Goal: Task Accomplishment & Management: Use online tool/utility

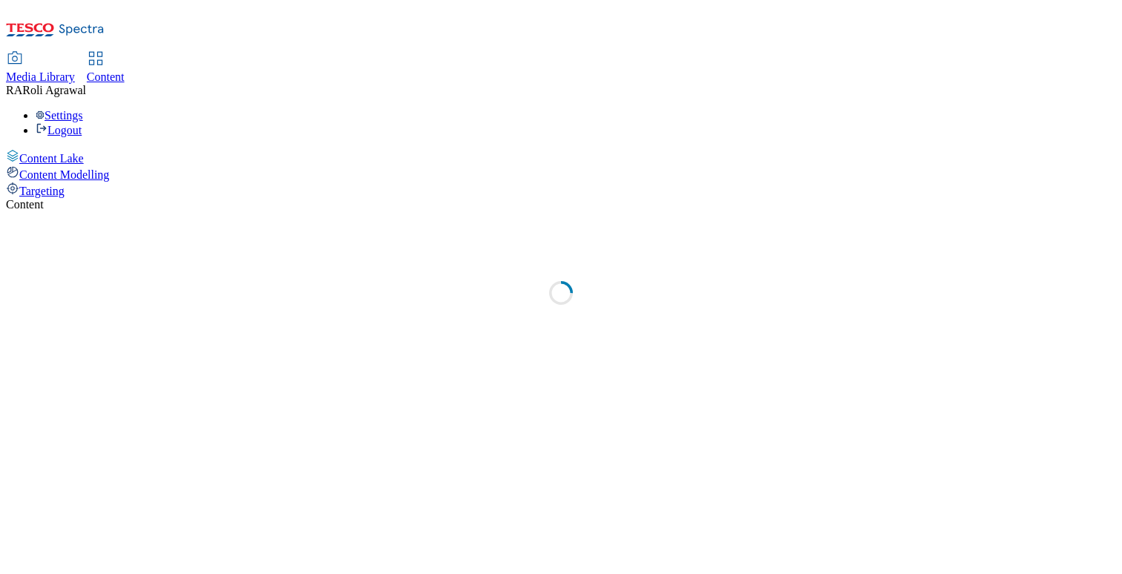
select select "ghs-[GEOGRAPHIC_DATA]"
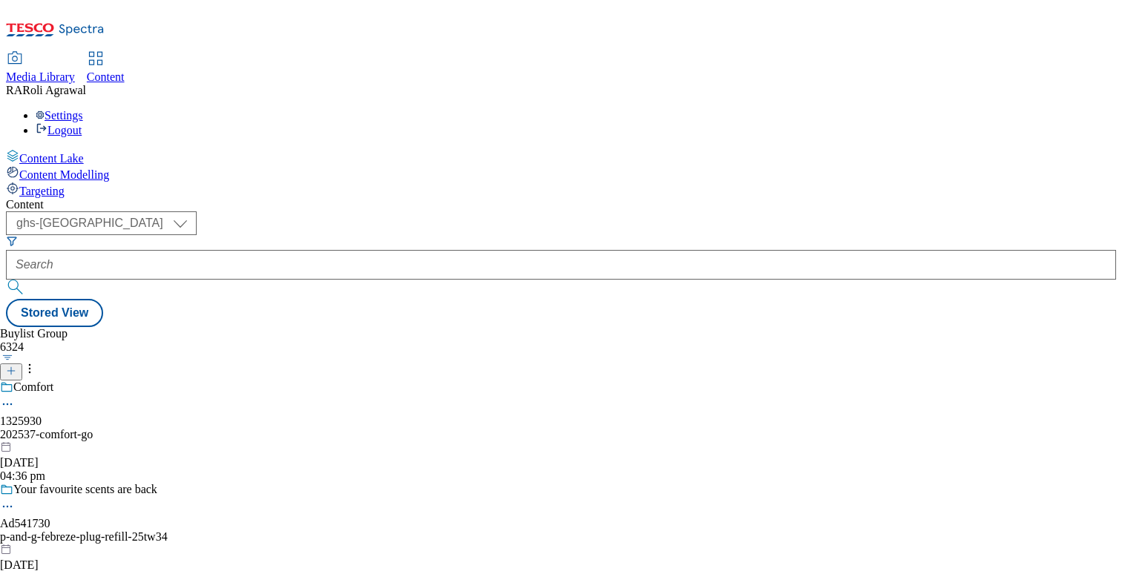
click at [15, 397] on icon at bounding box center [7, 404] width 15 height 15
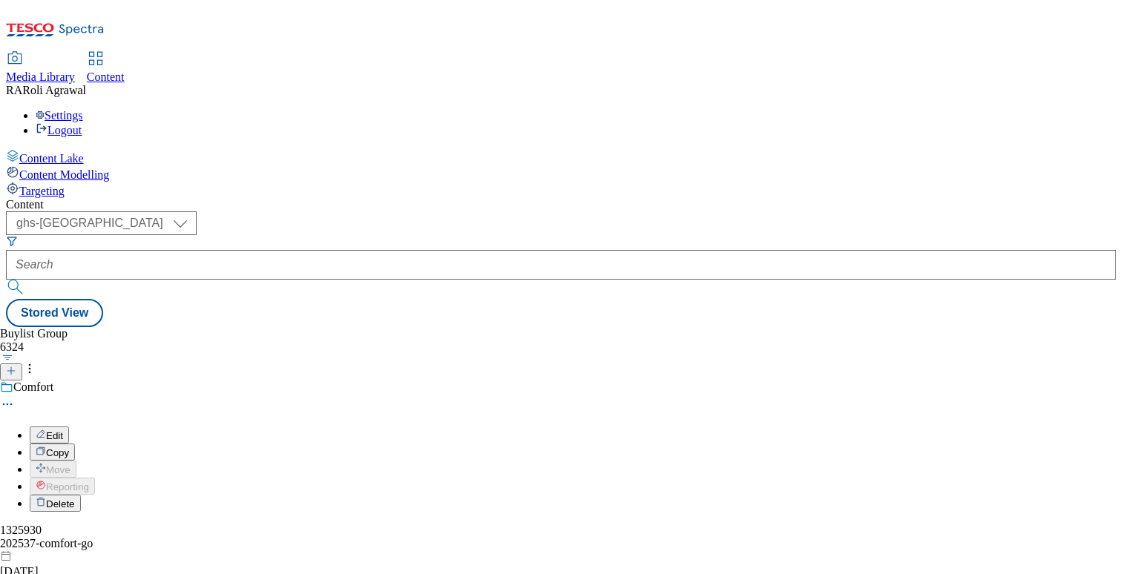
click at [69, 427] on button "Edit" at bounding box center [49, 435] width 39 height 17
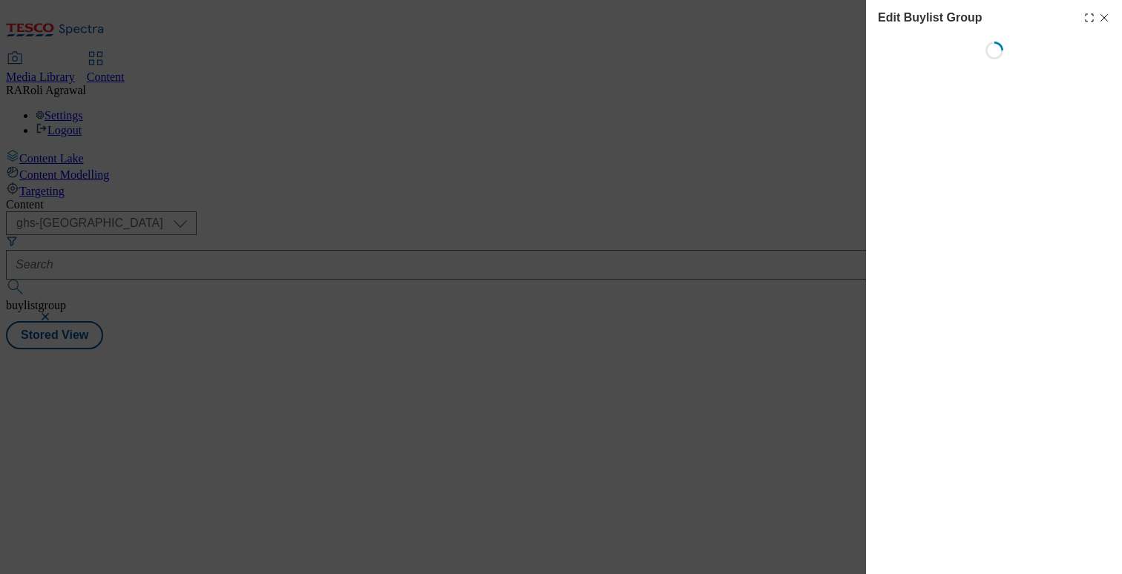
select select "default"
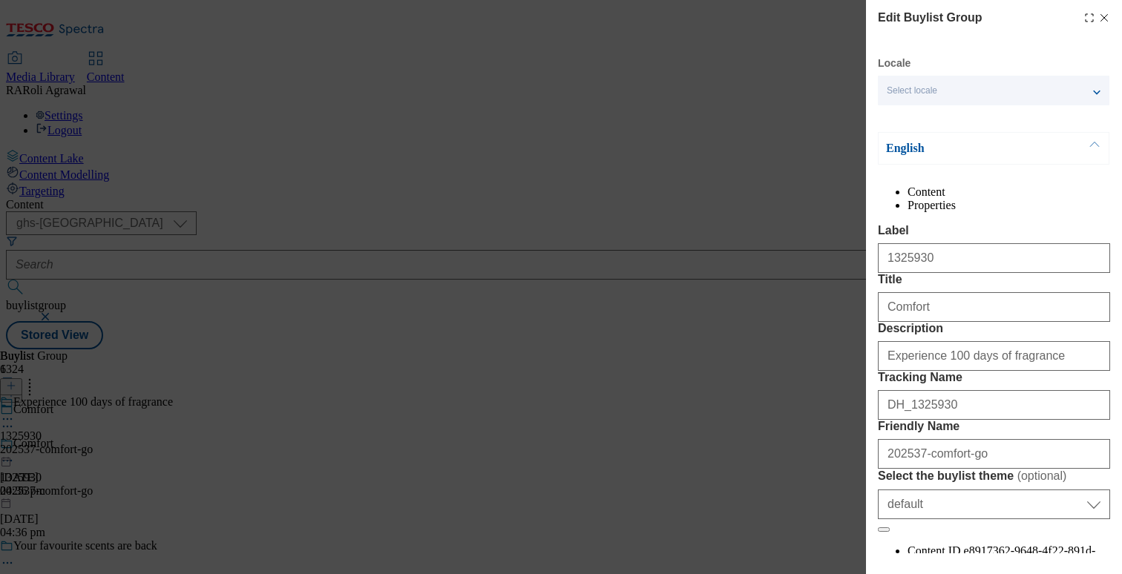
click at [1106, 15] on icon "Modal" at bounding box center [1104, 18] width 12 height 12
select select "default"
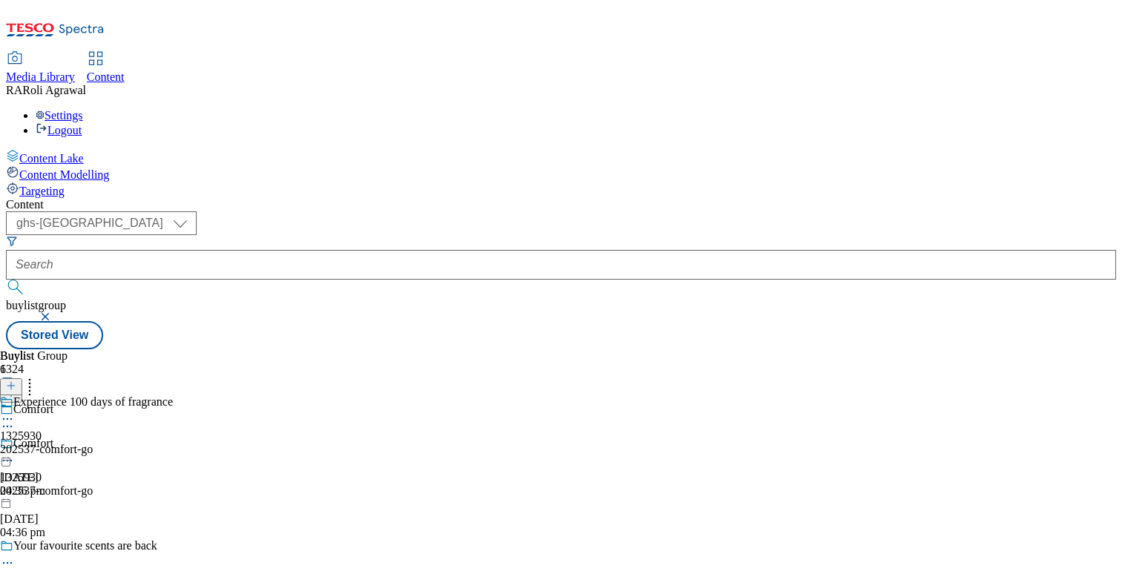
click at [13, 419] on circle at bounding box center [11, 420] width 2 height 2
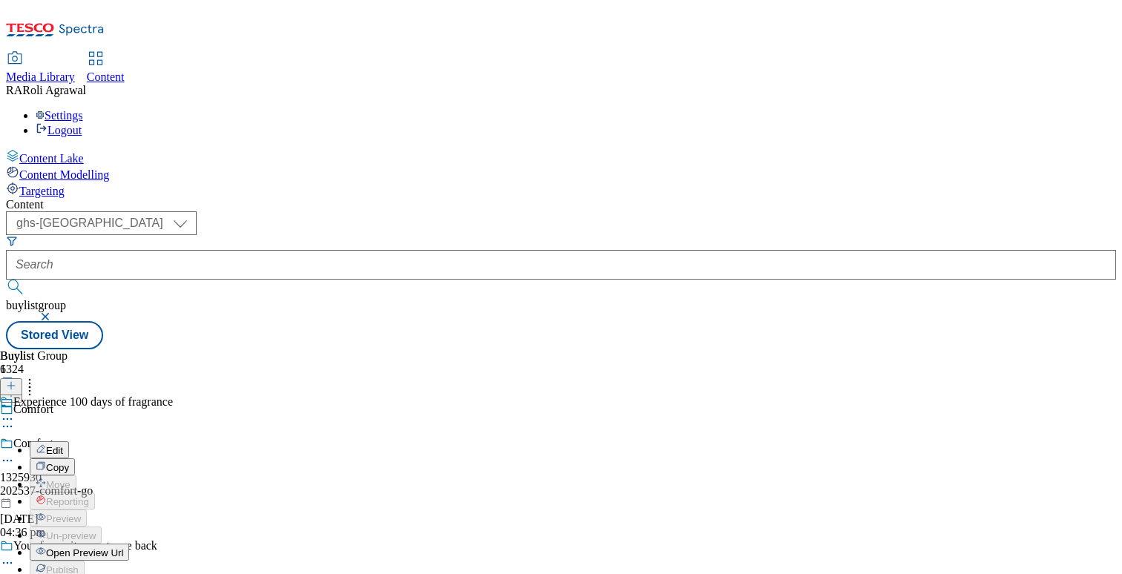
click at [129, 544] on button "Open Preview Url" at bounding box center [79, 552] width 99 height 17
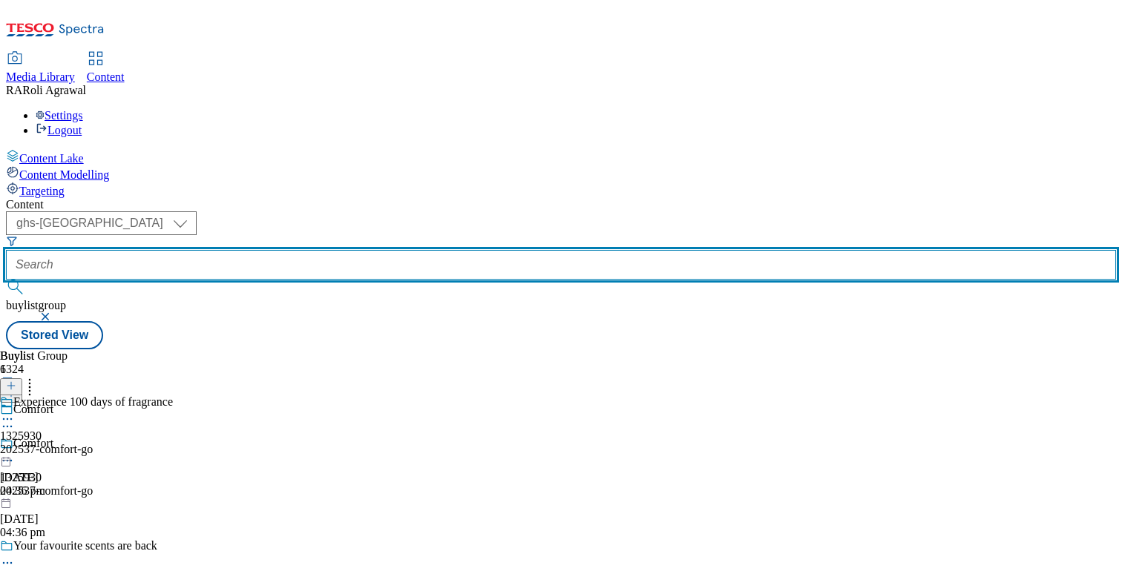
click at [339, 250] on input "text" at bounding box center [561, 265] width 1110 height 30
click at [363, 250] on input "text" at bounding box center [561, 265] width 1110 height 30
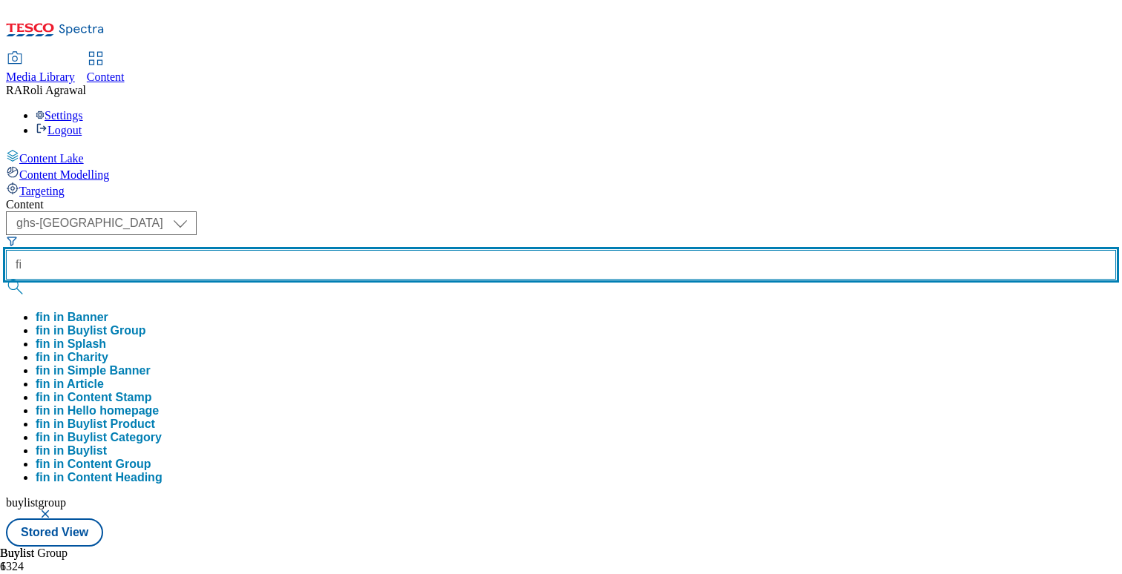
type input "f"
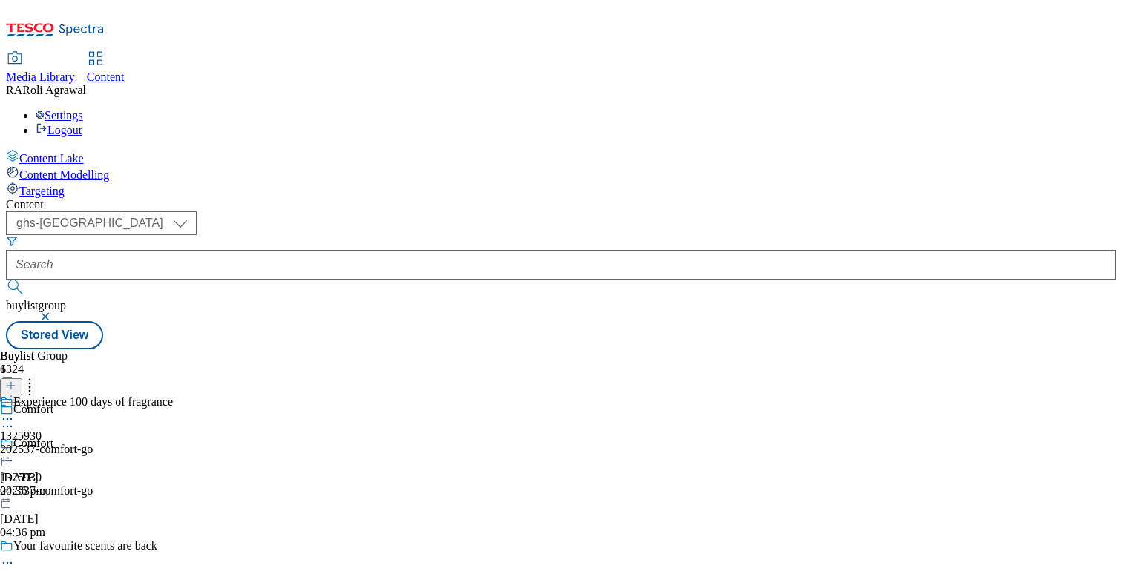
click at [15, 412] on icon at bounding box center [7, 419] width 15 height 15
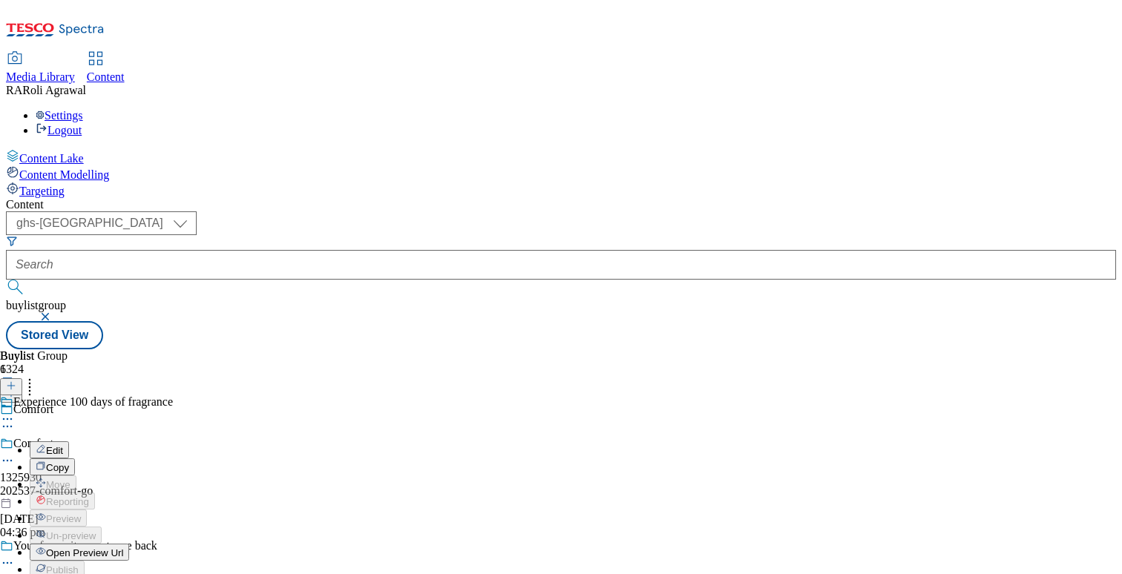
click at [69, 442] on button "Edit" at bounding box center [49, 450] width 39 height 17
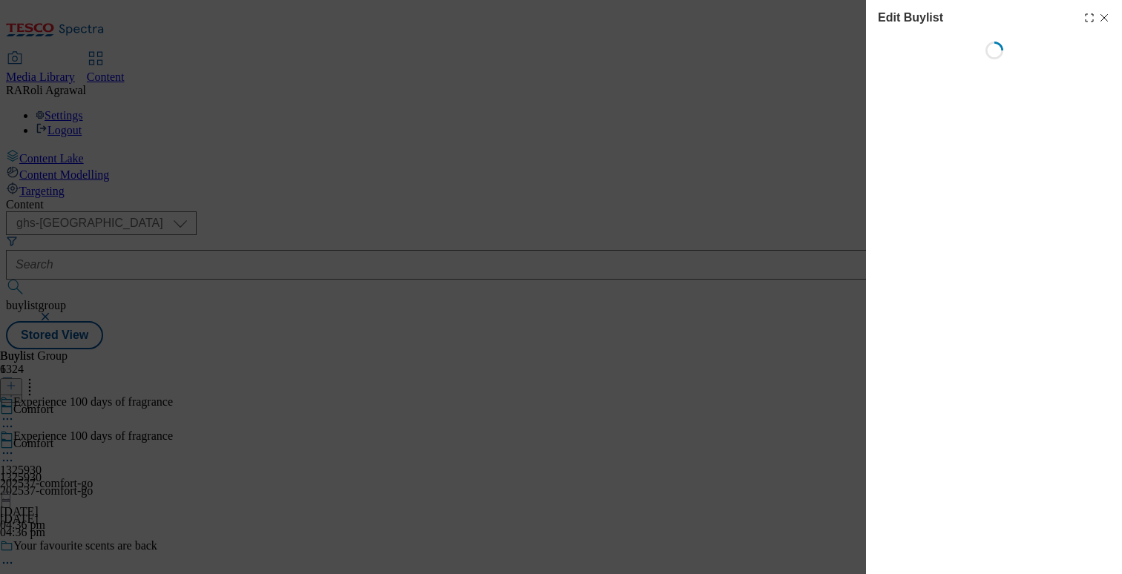
click at [1100, 15] on icon "Modal" at bounding box center [1104, 18] width 12 height 12
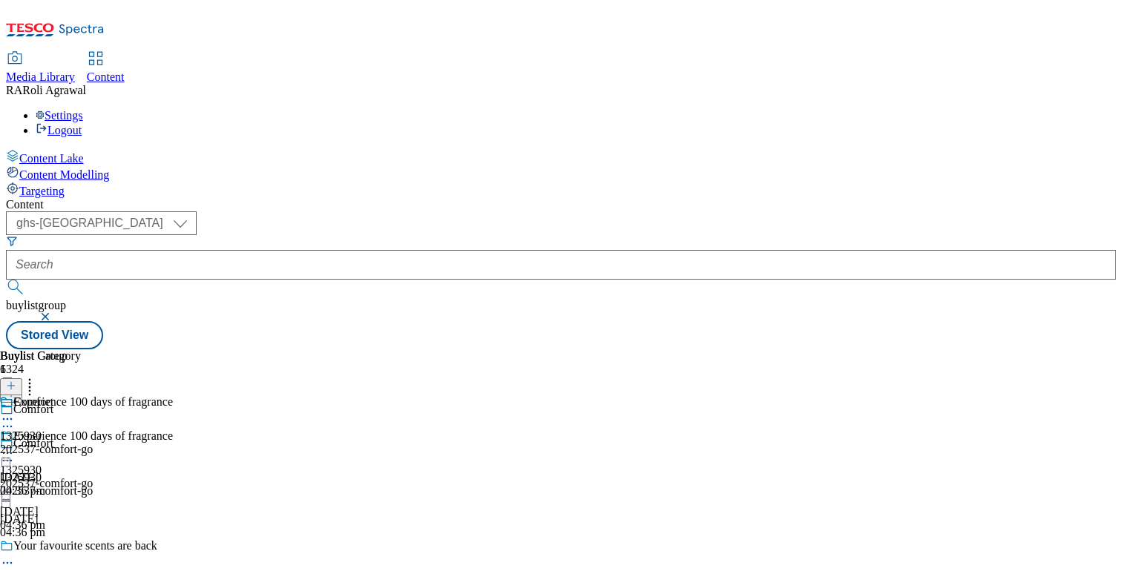
click at [173, 477] on div "202537-comfort-go" at bounding box center [86, 483] width 173 height 13
click at [53, 396] on span "Comfort" at bounding box center [33, 404] width 40 height 16
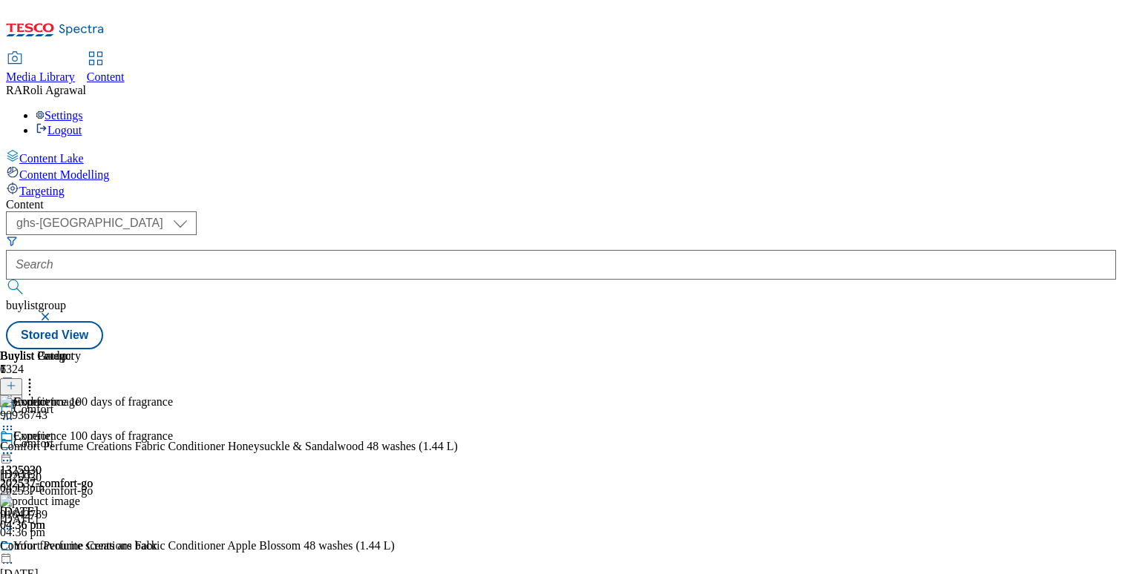
click at [98, 182] on div "Targeting" at bounding box center [561, 190] width 1110 height 16
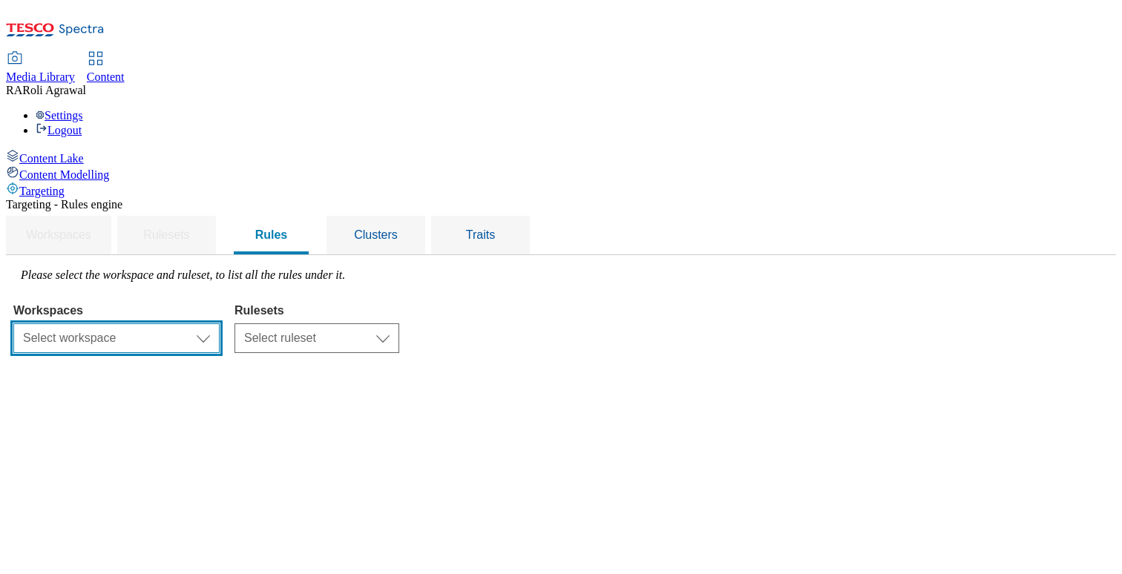
click at [220, 324] on select "Select workspace Content" at bounding box center [116, 339] width 206 height 30
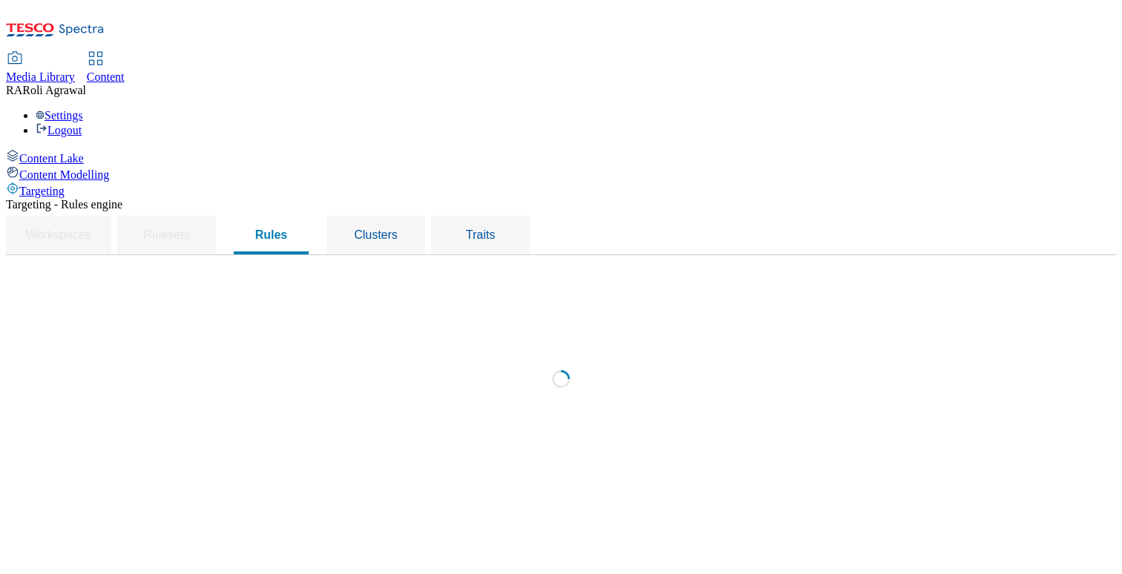
select select "f510054f-adaa-4692-b570-80fa3897127a"
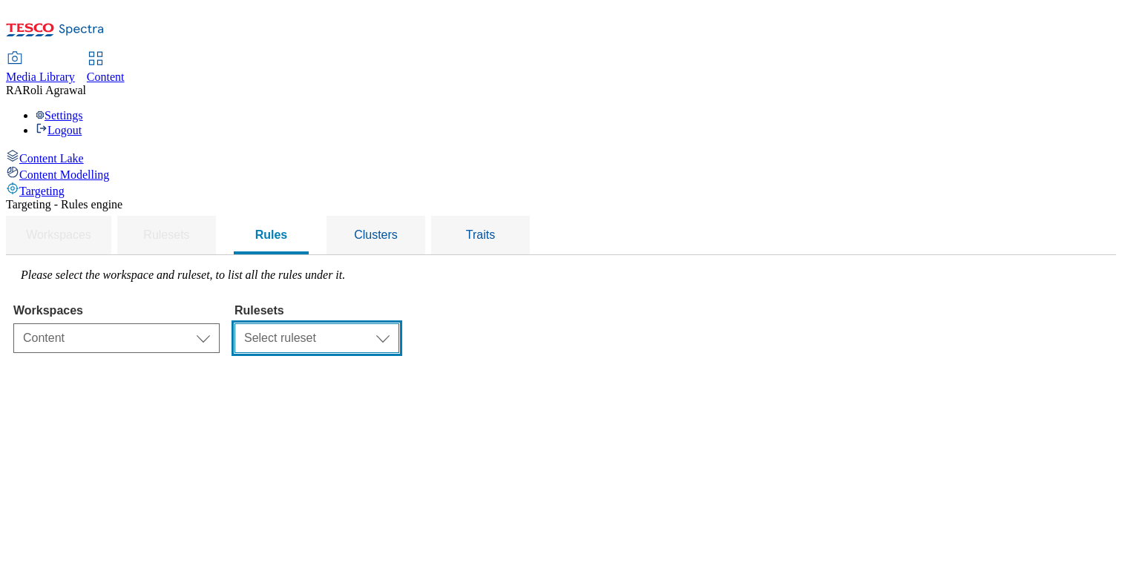
click at [399, 324] on select "Select ruleset ROI UK" at bounding box center [316, 339] width 165 height 30
select select "7f9e739d-6abb-424f-b94f-4b375a3fe6e0"
click at [399, 324] on select "Select ruleset ROI UK" at bounding box center [316, 339] width 165 height 30
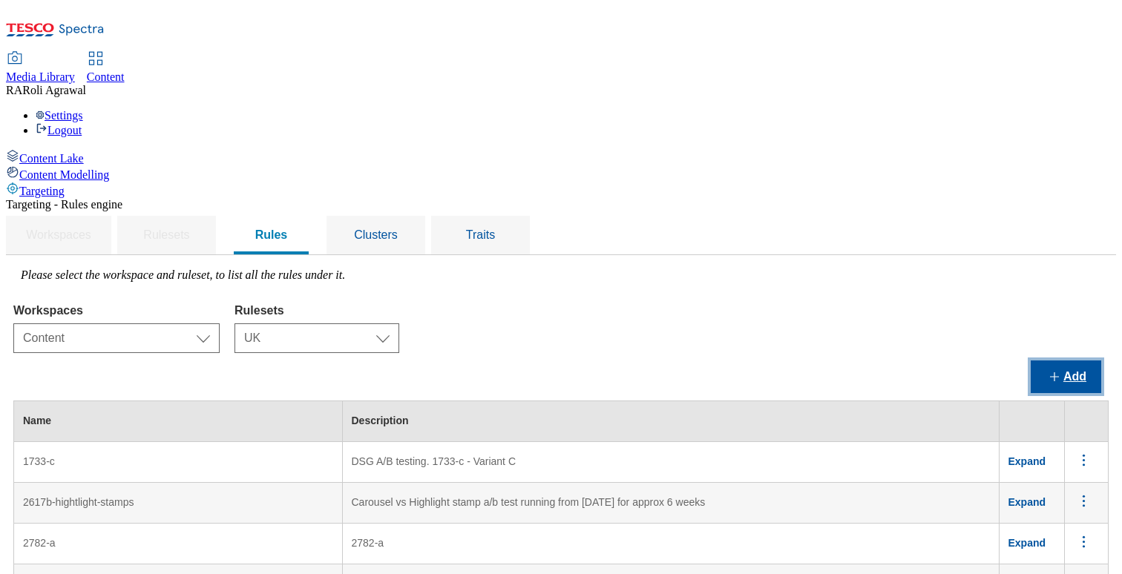
click at [1069, 361] on button "Add" at bounding box center [1066, 377] width 70 height 33
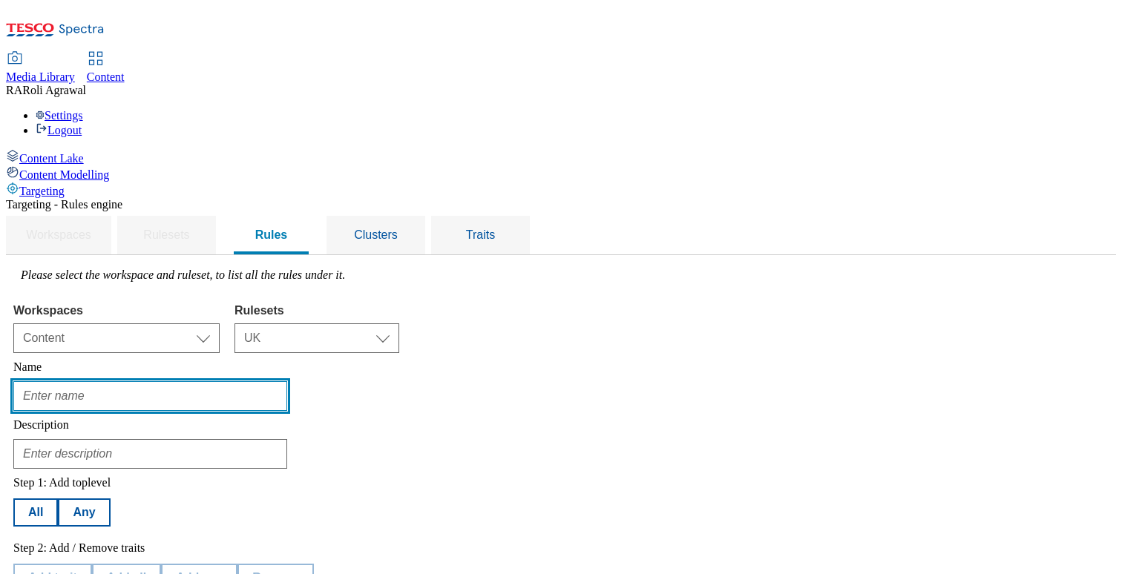
click at [287, 381] on input "text" at bounding box center [150, 396] width 274 height 30
type input "Rules for Segment"
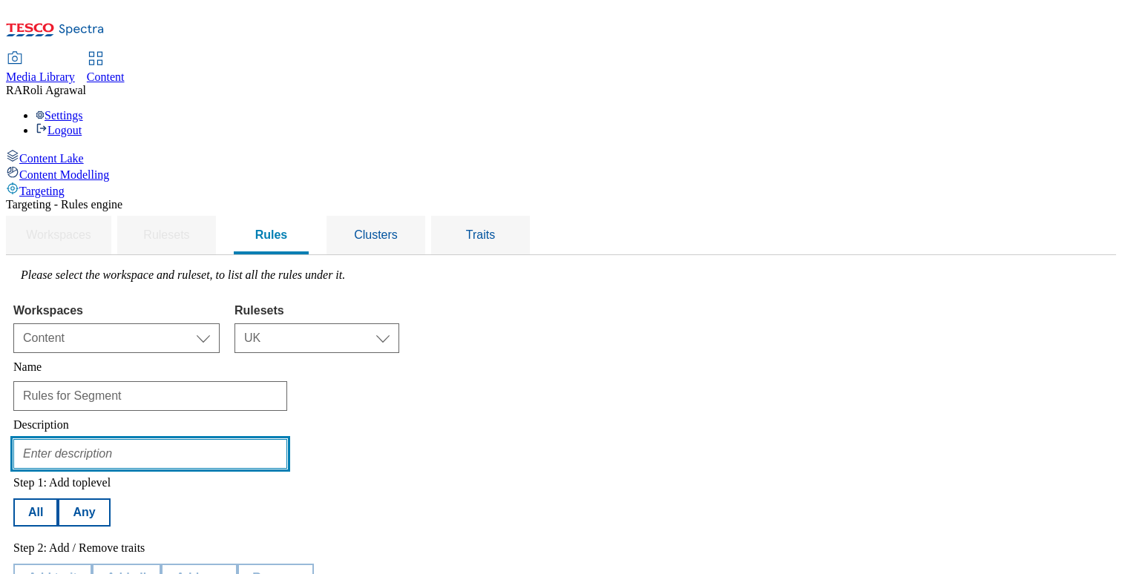
click at [287, 439] on input "text" at bounding box center [150, 454] width 274 height 30
type input "Click and Collect trial for 35 stores"
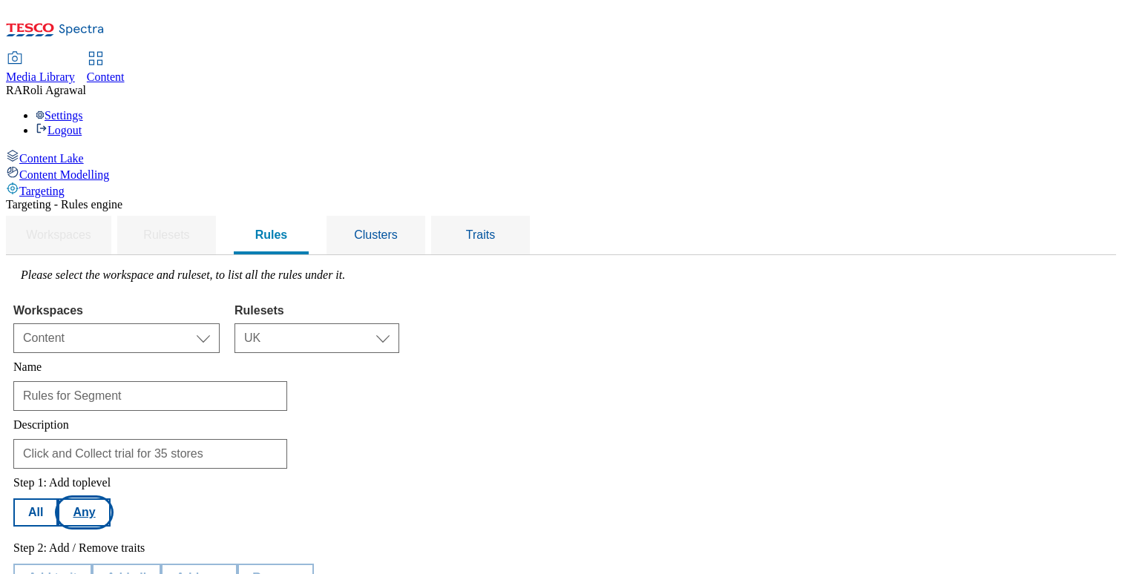
click at [110, 499] on button "Any" at bounding box center [84, 513] width 52 height 28
click at [92, 564] on button "Add trait" at bounding box center [52, 578] width 79 height 28
